Goal: Register for event/course

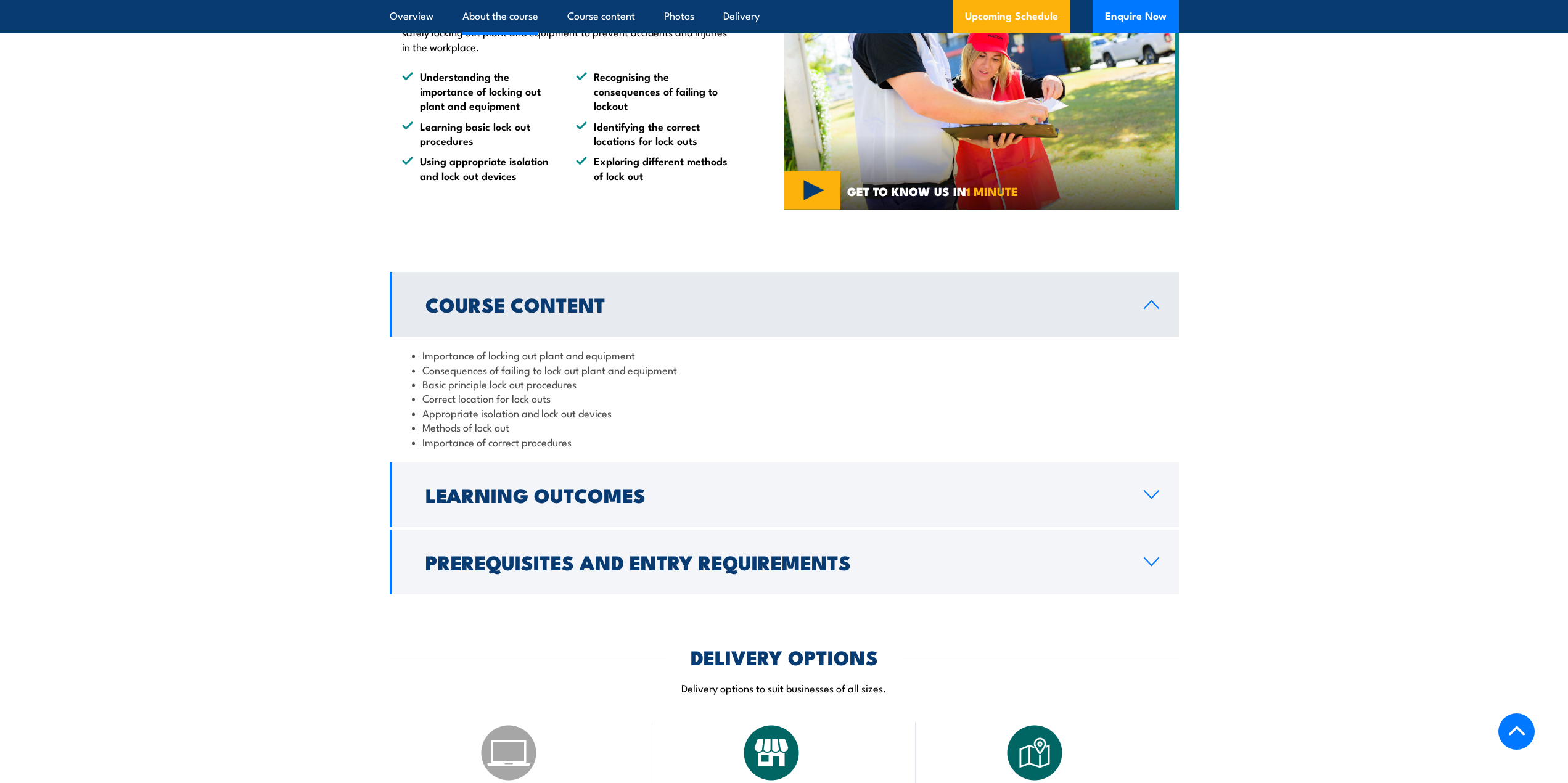
scroll to position [986, 0]
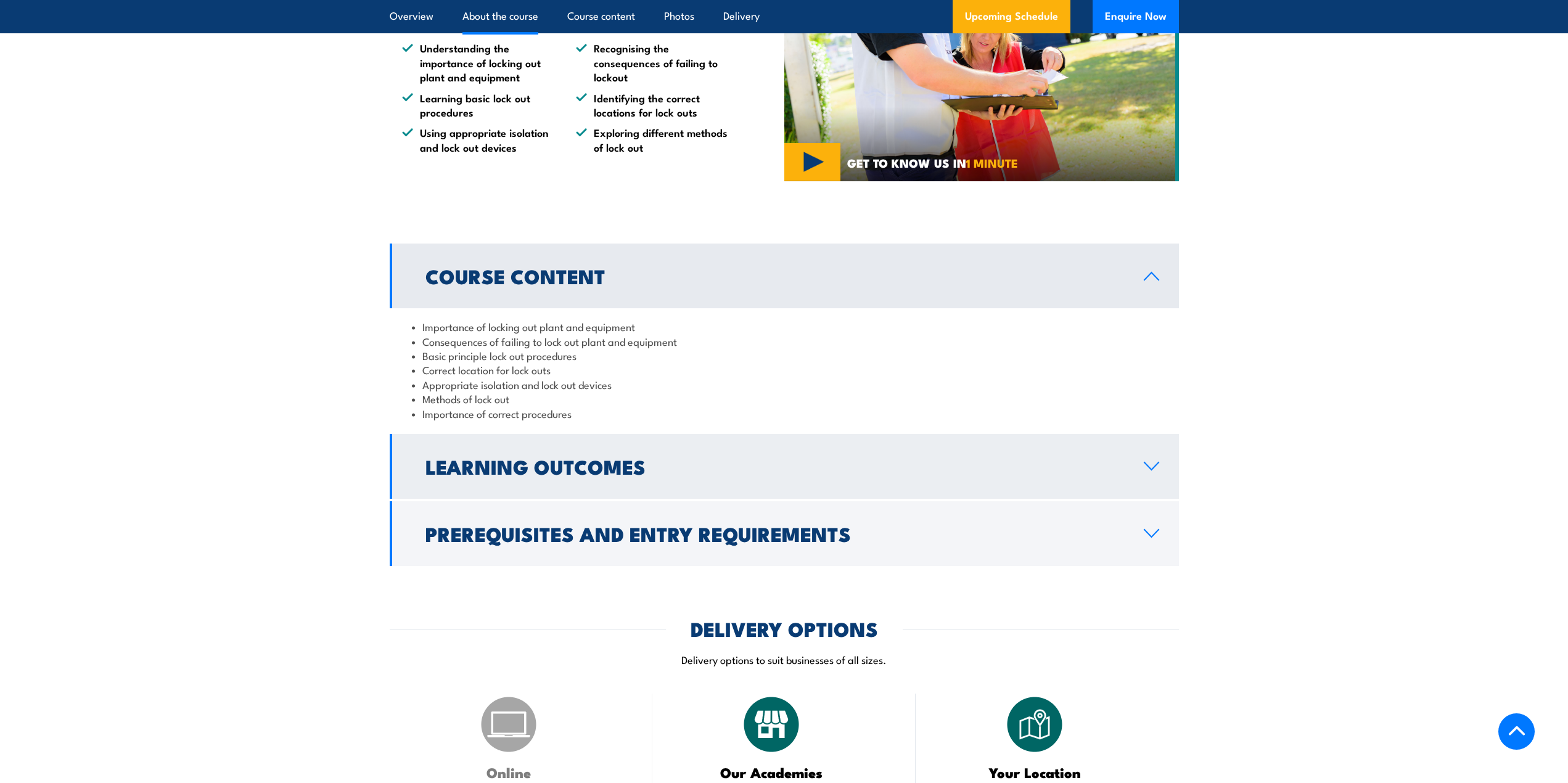
click at [1130, 465] on link "Learning Outcomes" at bounding box center [784, 466] width 789 height 64
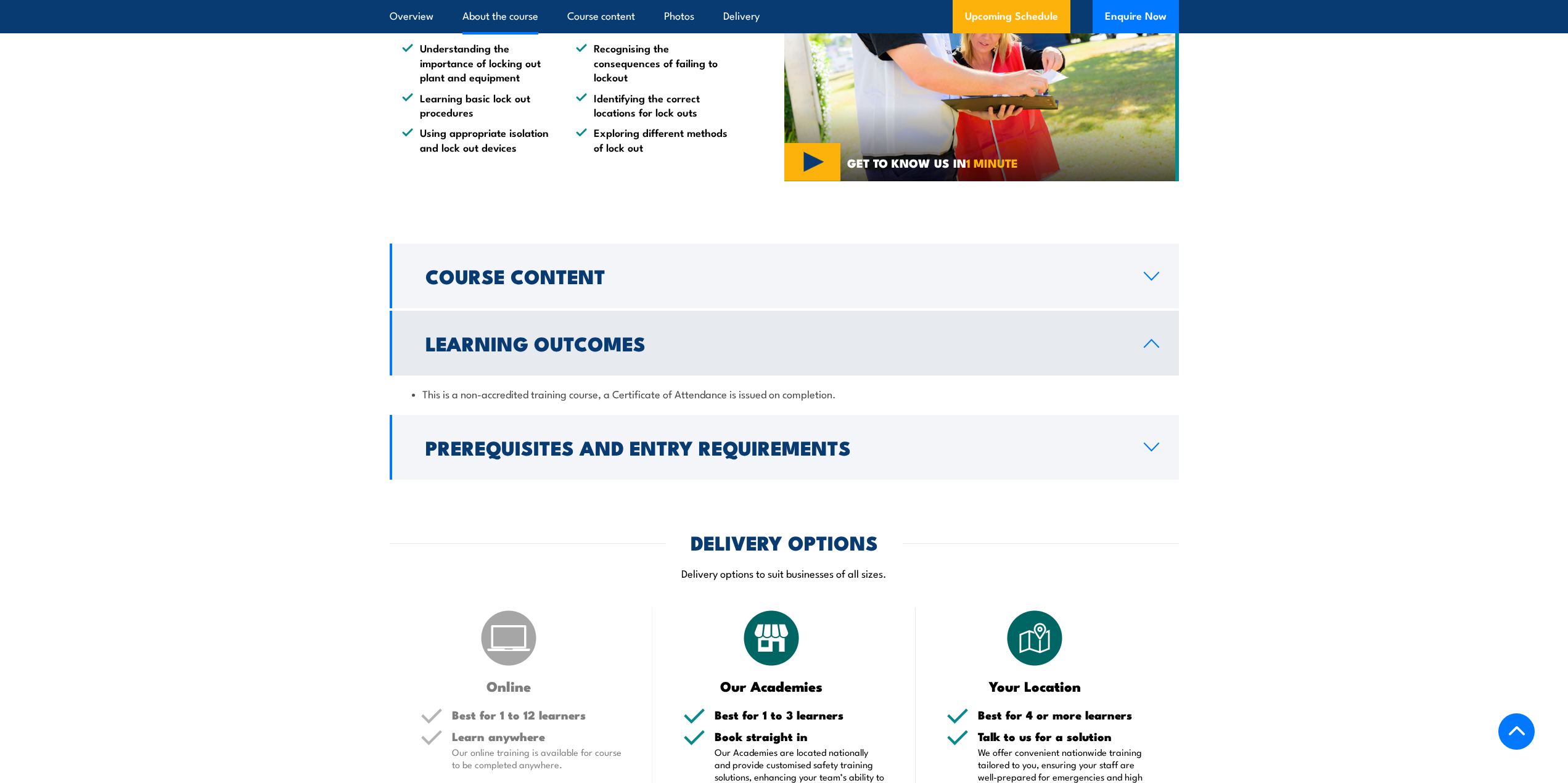
click at [1136, 487] on div "COURSES > Safety Training Lock Out Tag Out TRAINING This course teaches you the…" at bounding box center [784, 624] width 1568 height 3222
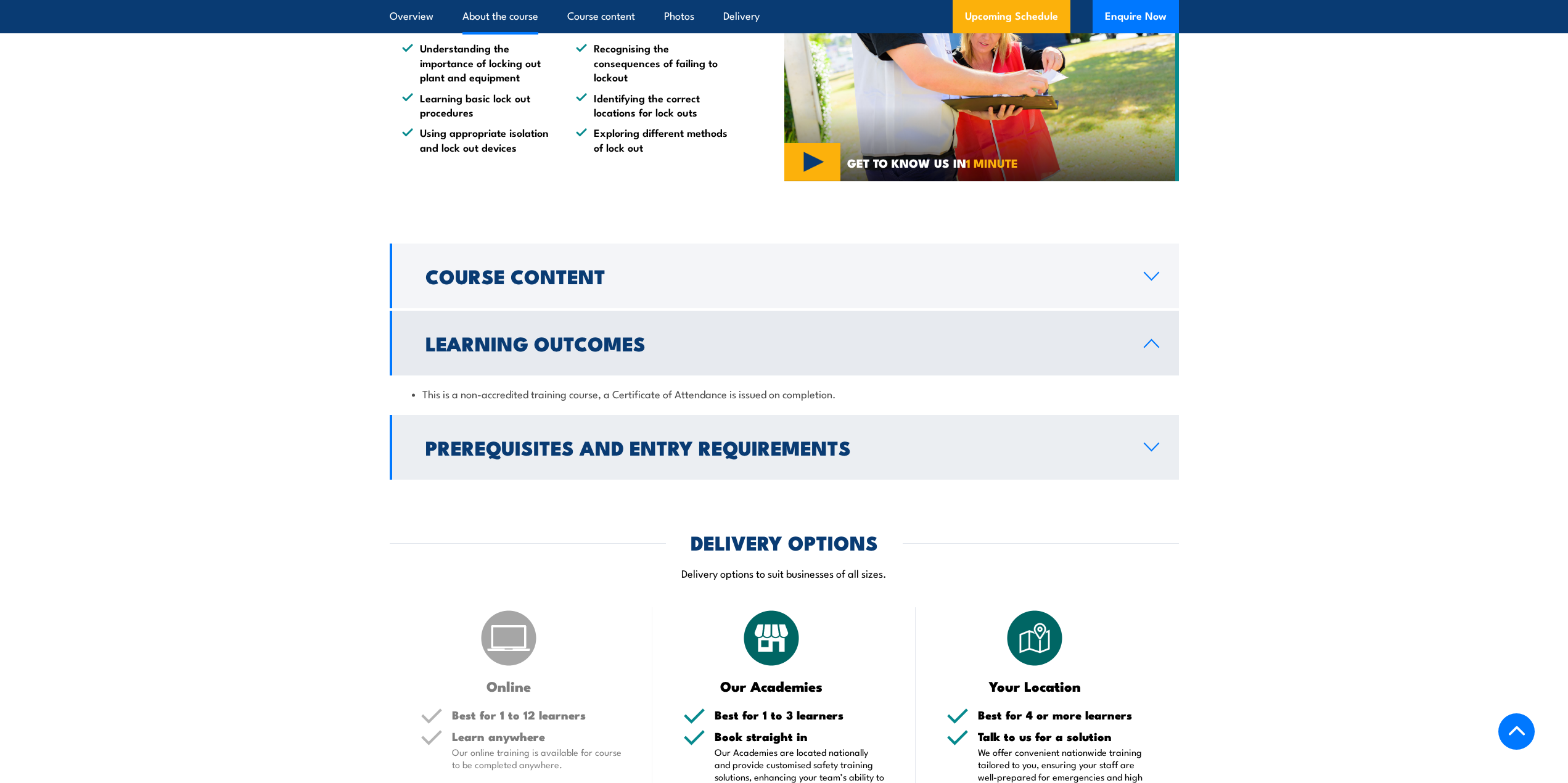
click at [1136, 470] on link "Prerequisites and Entry Requirements" at bounding box center [784, 447] width 789 height 64
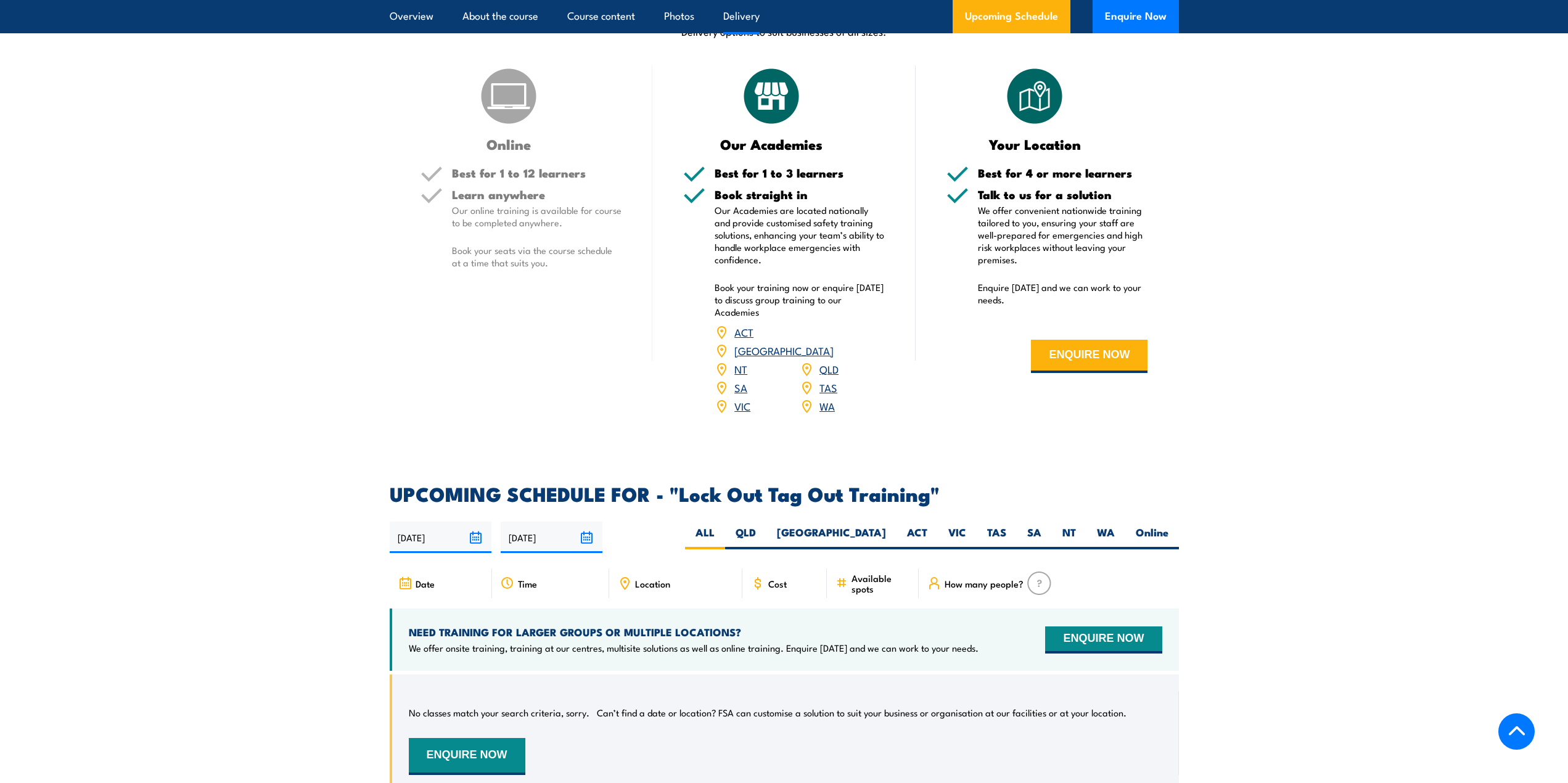
scroll to position [1603, 0]
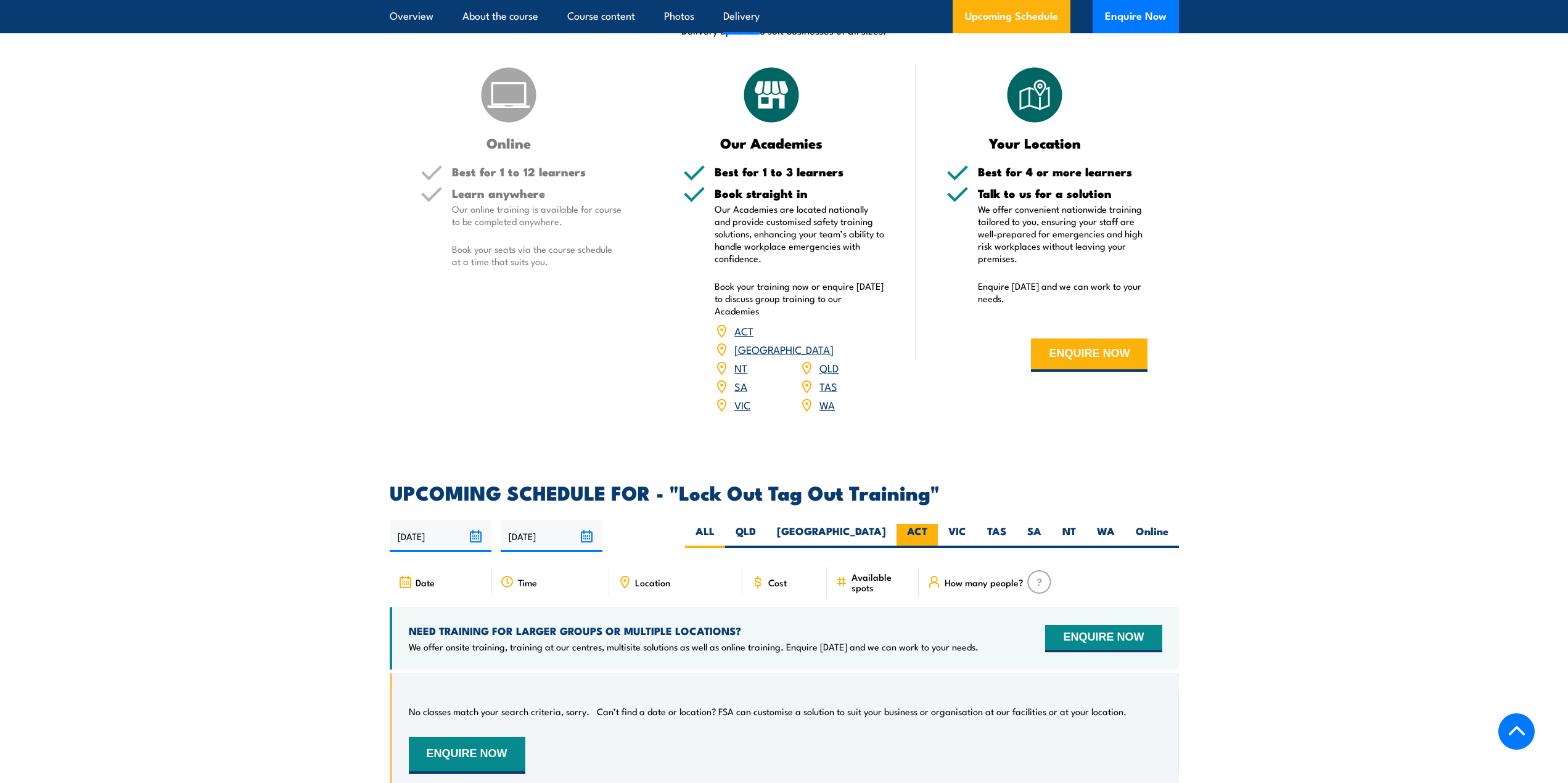
click at [921, 524] on label "ACT" at bounding box center [917, 536] width 41 height 24
click at [927, 524] on input "ACT" at bounding box center [931, 528] width 8 height 8
radio input "true"
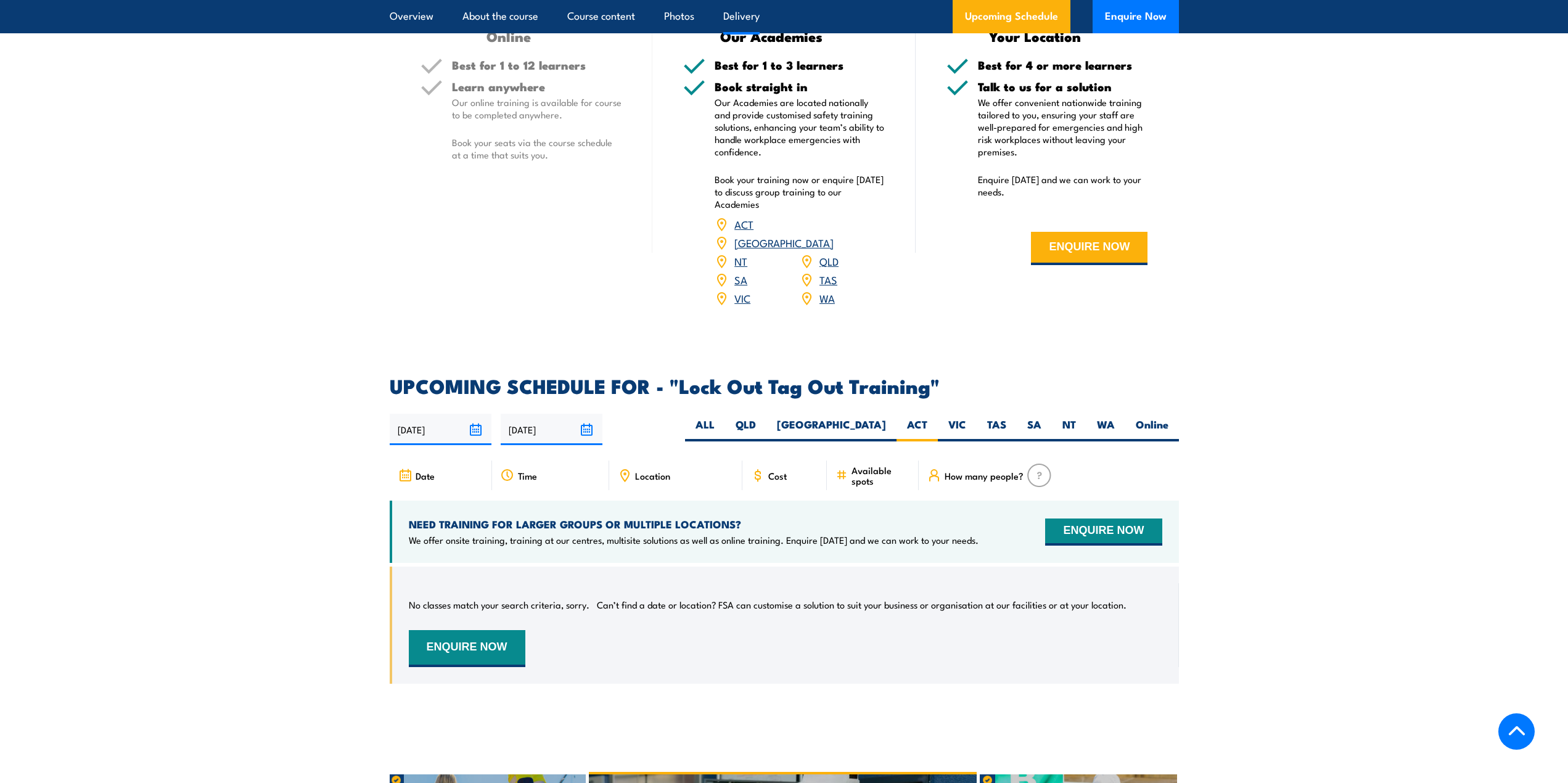
scroll to position [1726, 0]
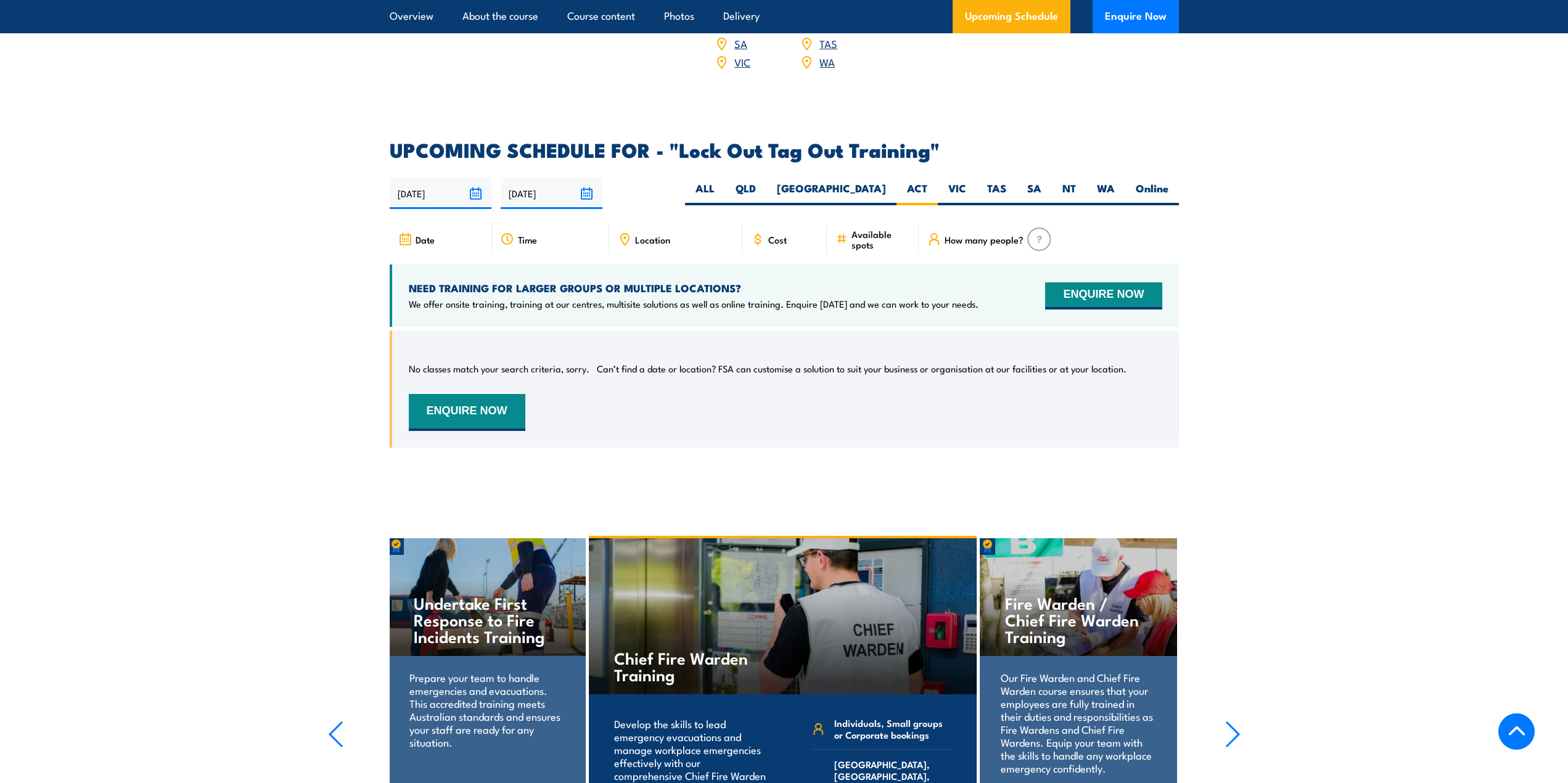
scroll to position [1958, 0]
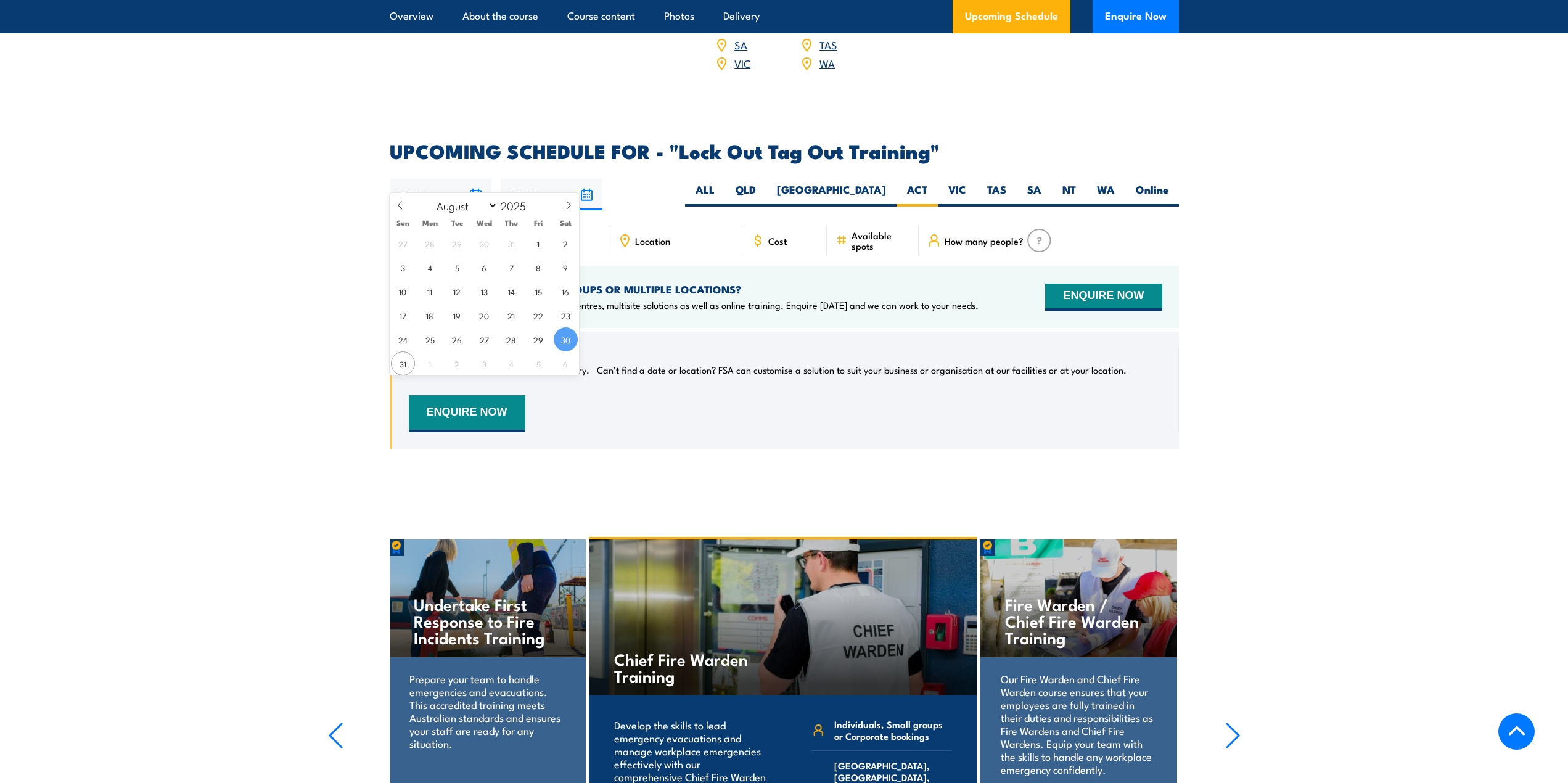
click at [425, 179] on input "[DATE]" at bounding box center [440, 194] width 102 height 31
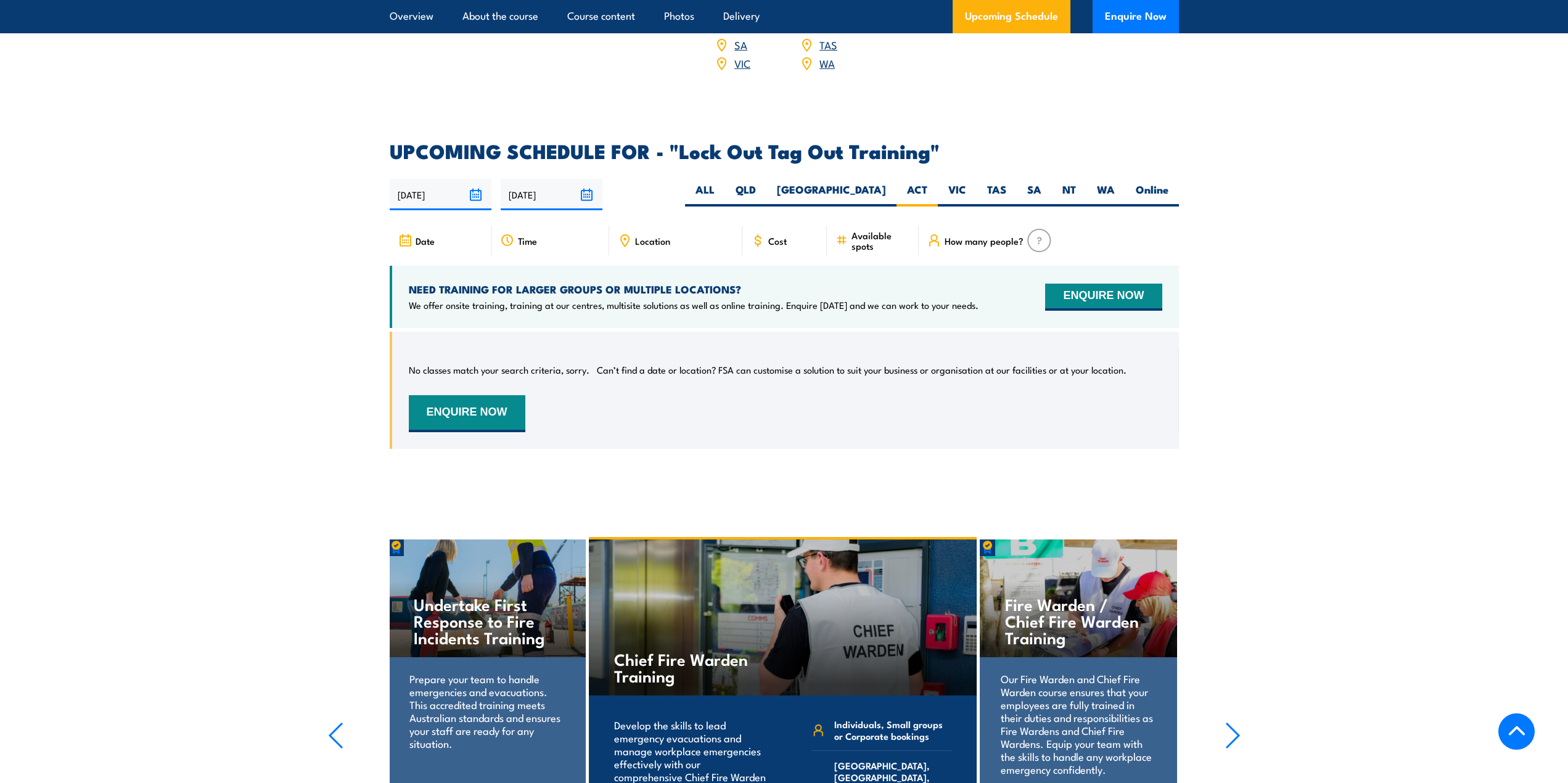
drag, startPoint x: 43, startPoint y: 174, endPoint x: 93, endPoint y: 178, distance: 50.2
click at [48, 175] on section "UPCOMING SCHEDULE FOR - "Lock Out Tag Out Training" 30/08/2025 26/02/2026" at bounding box center [784, 304] width 1568 height 326
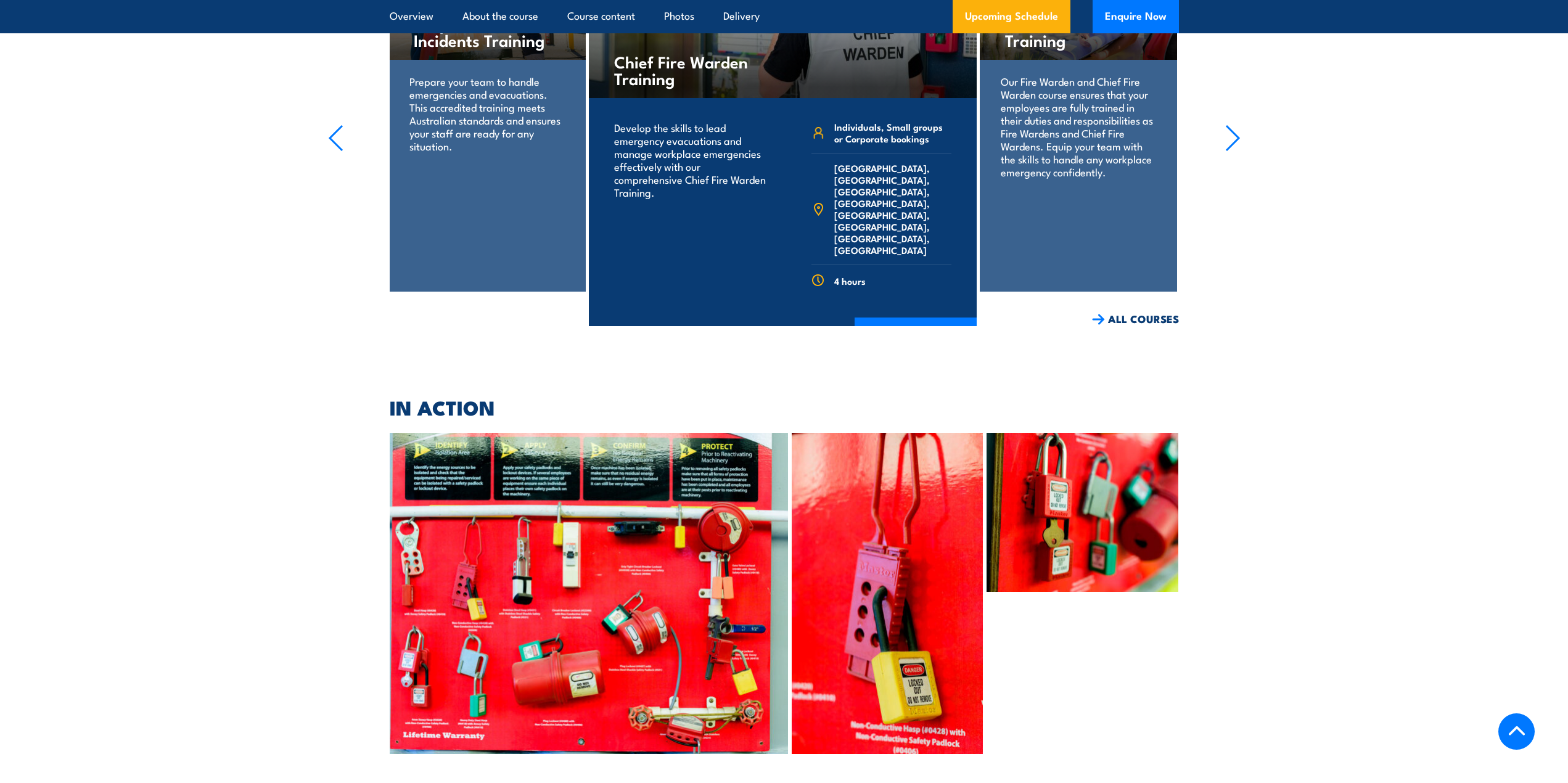
scroll to position [2574, 0]
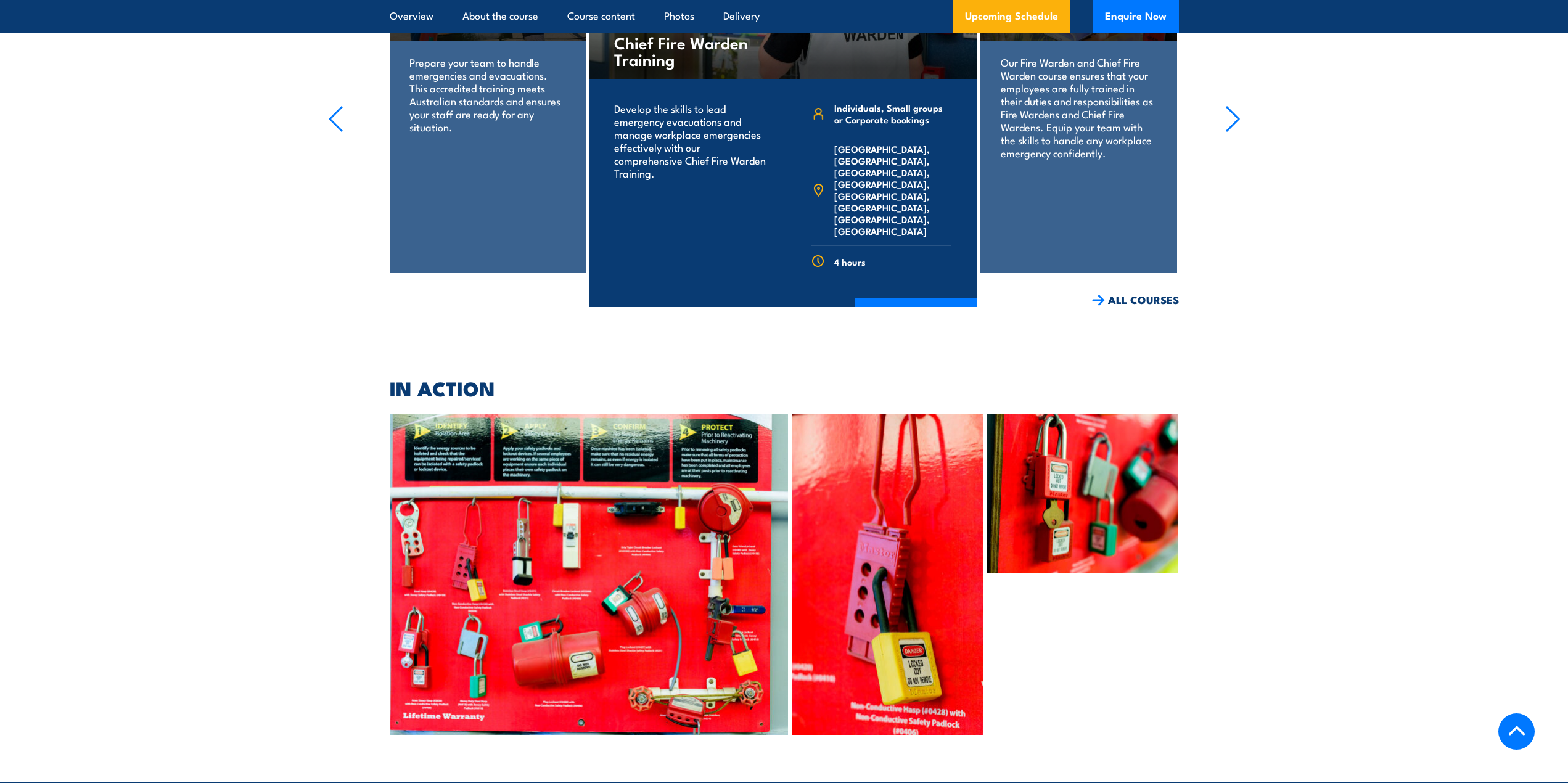
click at [685, 597] on img at bounding box center [589, 574] width 399 height 321
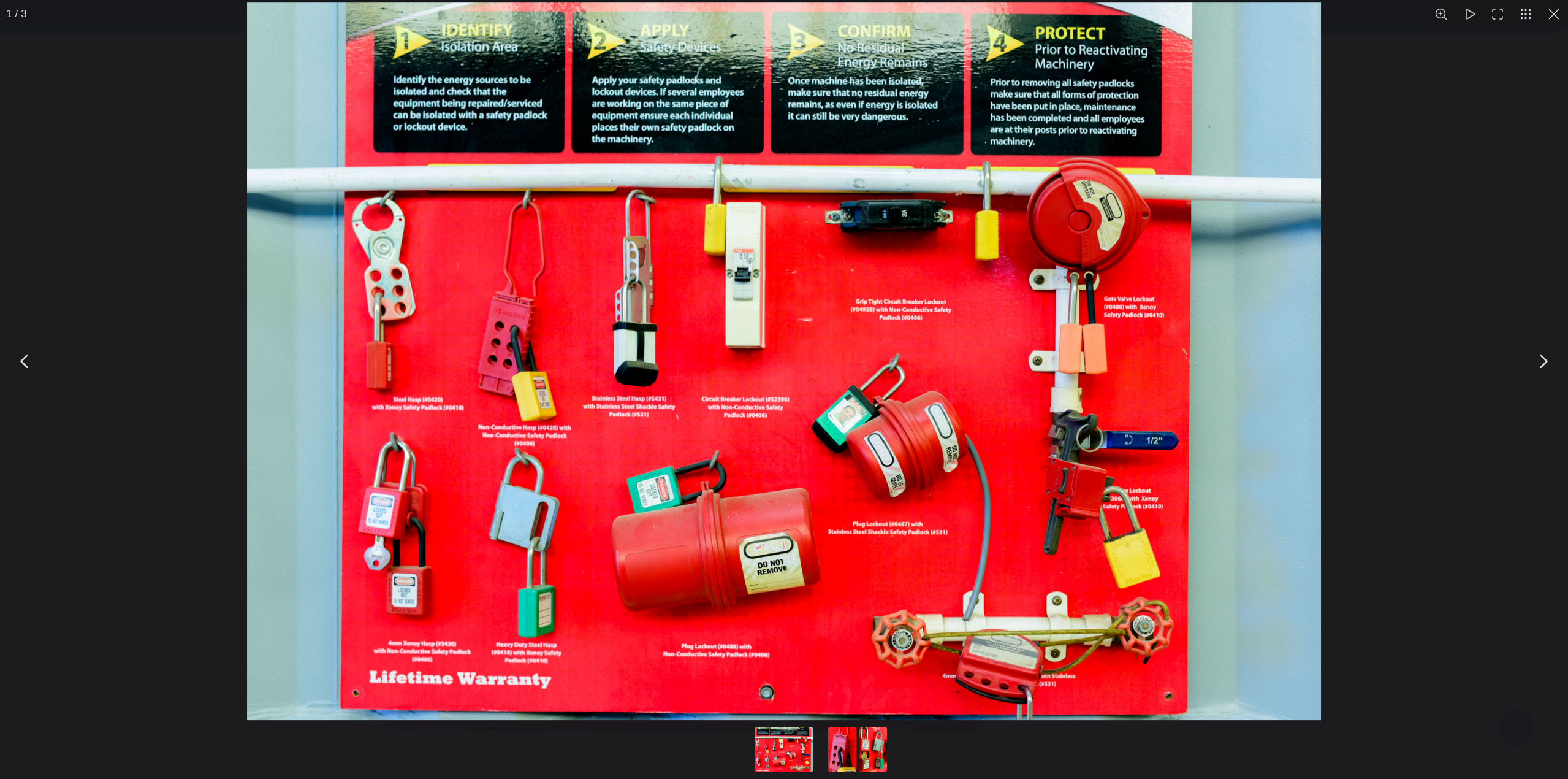
click at [1551, 13] on button "You can close this modal content with the ESC key" at bounding box center [1554, 14] width 28 height 28
